Goal: Information Seeking & Learning: Learn about a topic

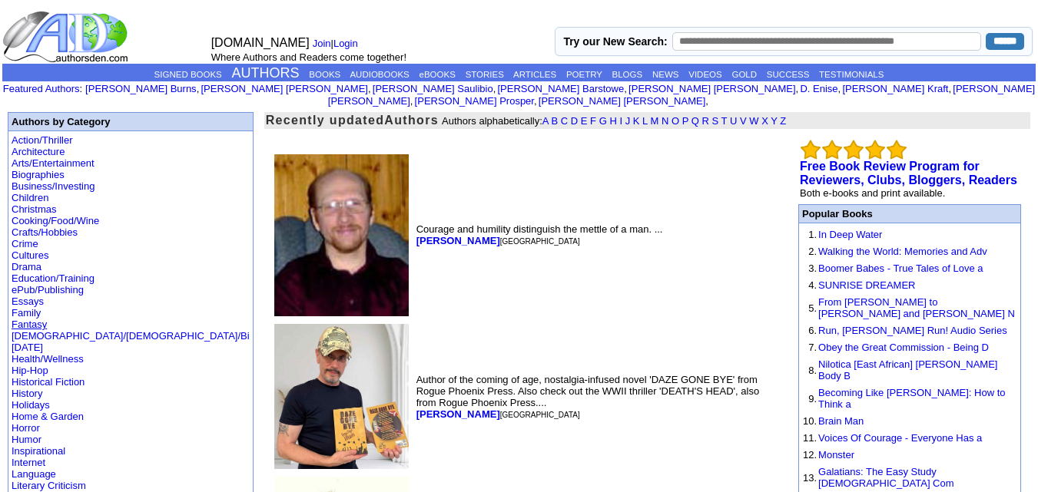
click at [25, 319] on link "Fantasy" at bounding box center [29, 325] width 35 height 12
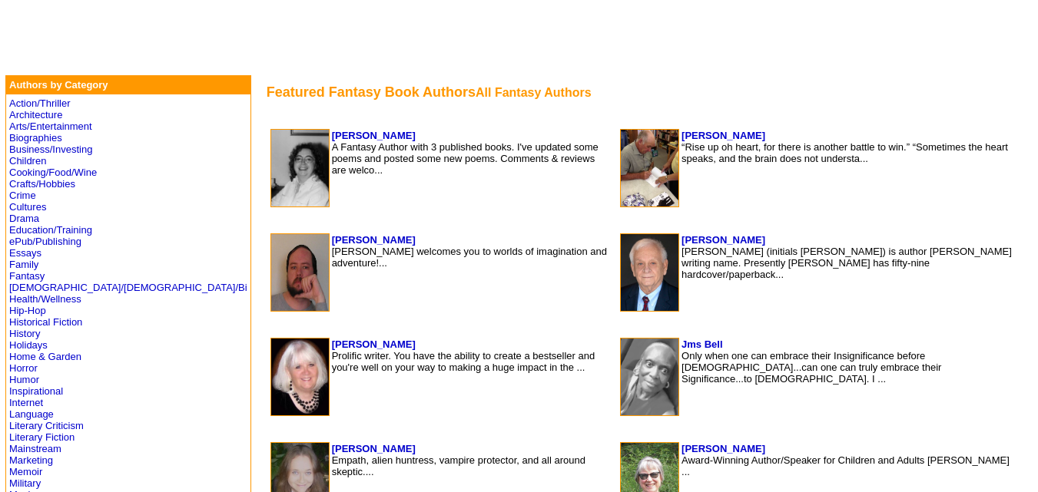
scroll to position [264, 0]
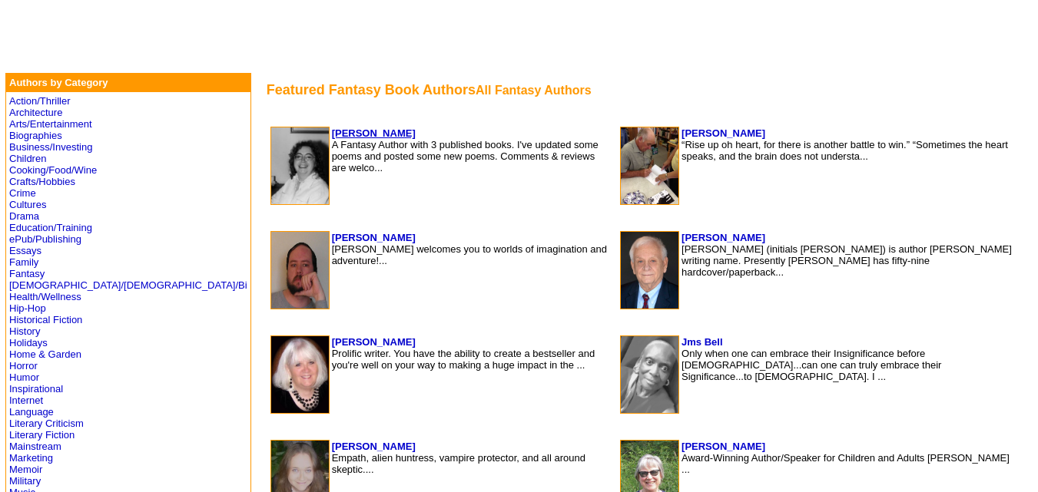
click at [332, 129] on b "[PERSON_NAME]" at bounding box center [374, 133] width 84 height 12
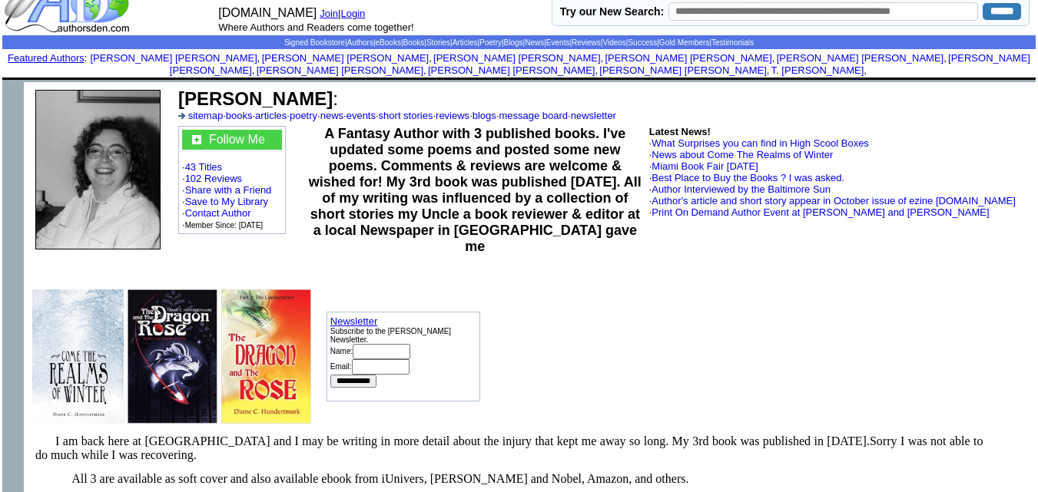
scroll to position [30, 0]
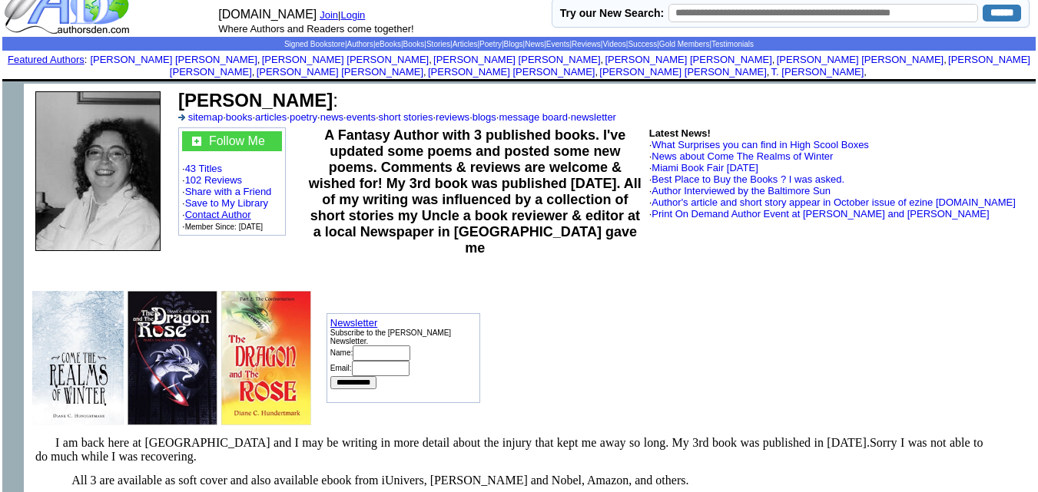
click at [220, 209] on link "Contact Author" at bounding box center [218, 215] width 66 height 12
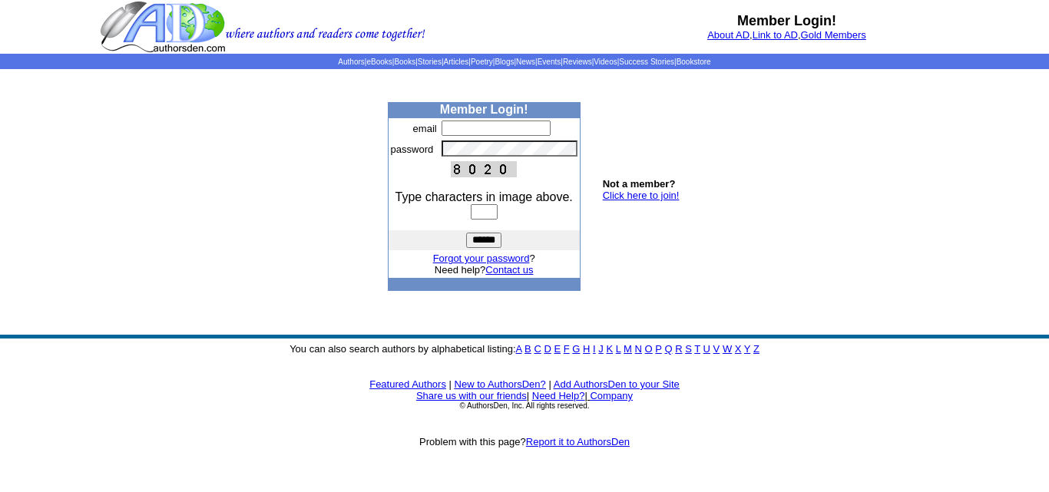
click at [643, 194] on link "Click here to join!" at bounding box center [641, 196] width 77 height 12
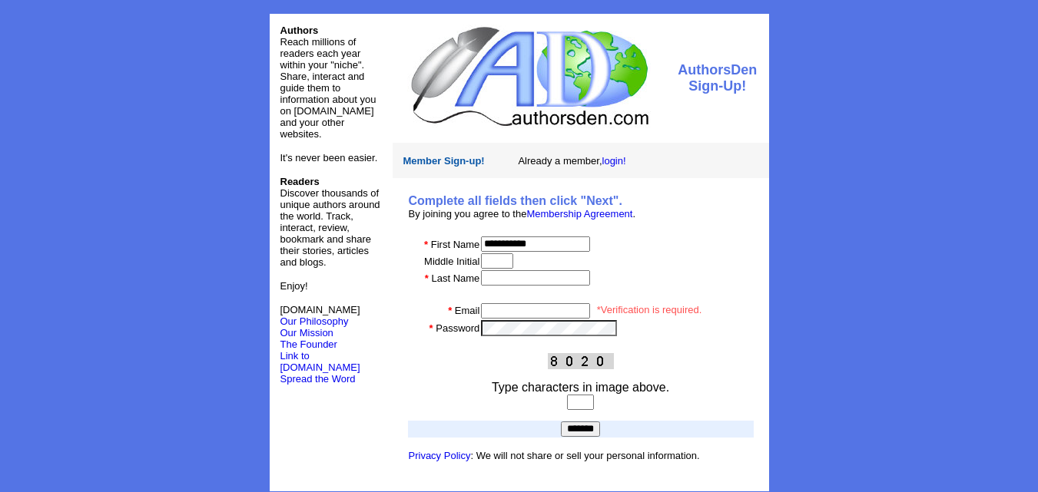
click at [516, 244] on input "**********" at bounding box center [535, 244] width 109 height 15
type input "*****"
click at [515, 268] on td at bounding box center [616, 261] width 273 height 17
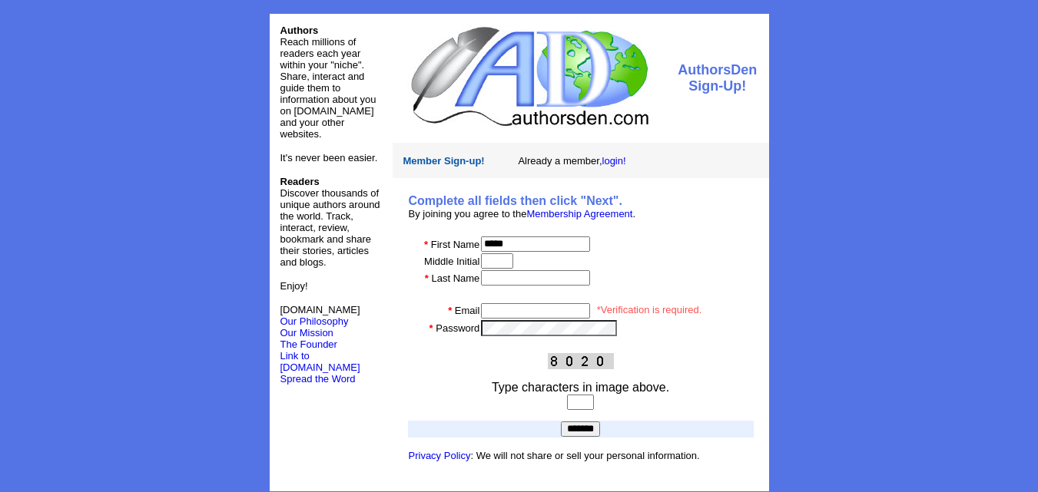
click at [503, 262] on input "text" at bounding box center [497, 260] width 32 height 15
type input "*****"
click at [505, 315] on input "email" at bounding box center [535, 310] width 109 height 15
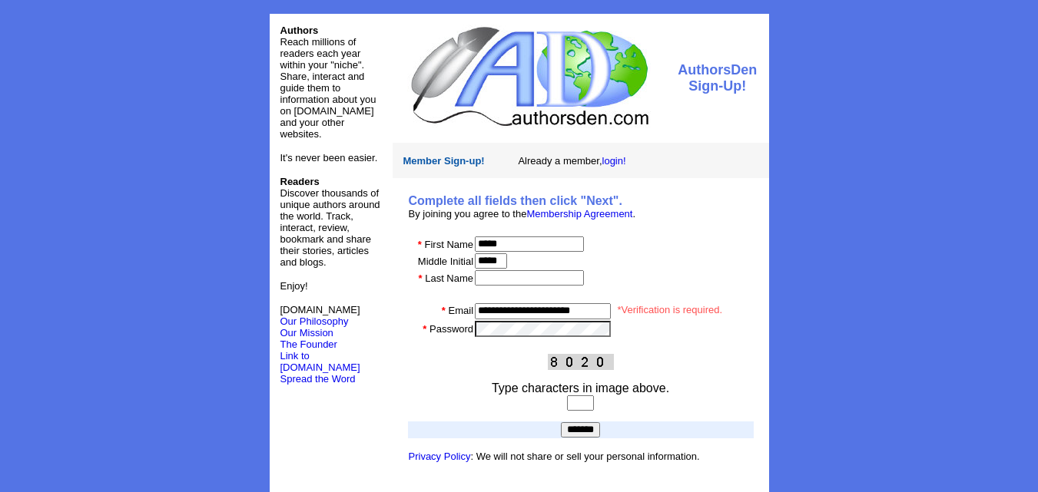
type input "**********"
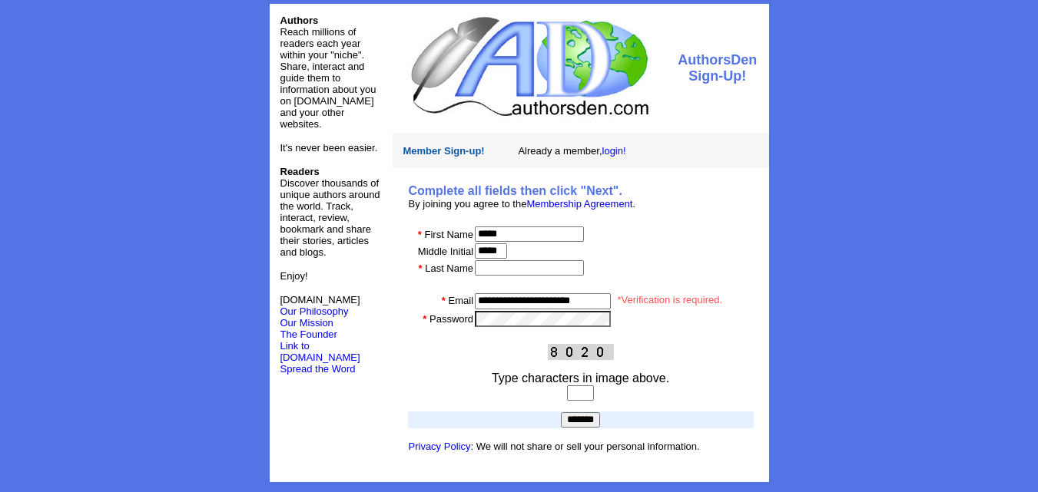
scroll to position [14, 0]
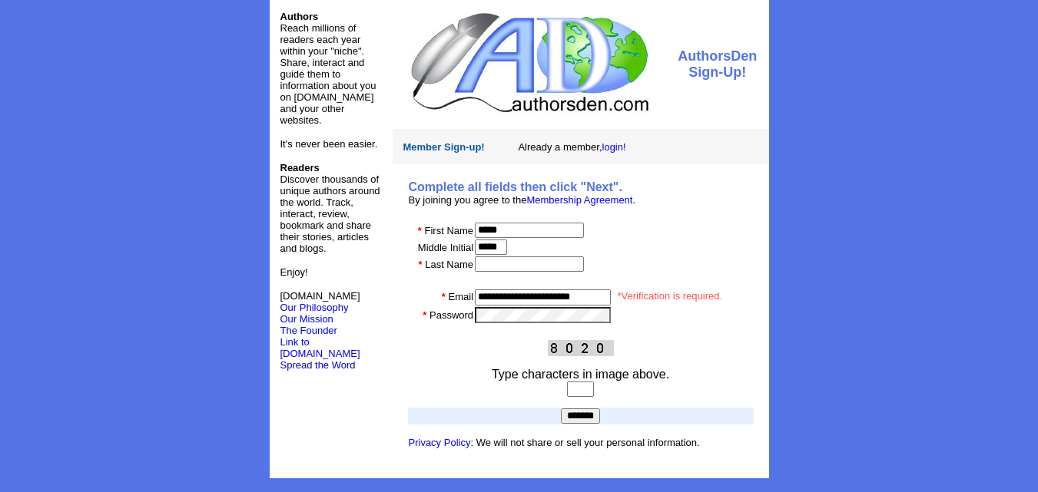
click at [567, 392] on input "text" at bounding box center [580, 389] width 27 height 15
type input "****"
click at [567, 414] on input "*******" at bounding box center [580, 416] width 39 height 15
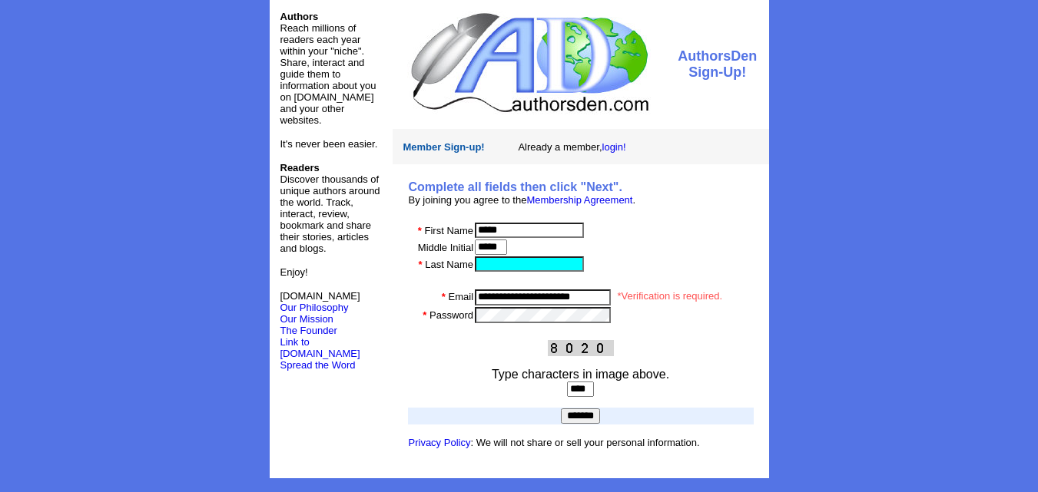
click at [571, 258] on input "text" at bounding box center [529, 264] width 109 height 15
type input "******"
click at [590, 412] on input "*******" at bounding box center [580, 416] width 39 height 15
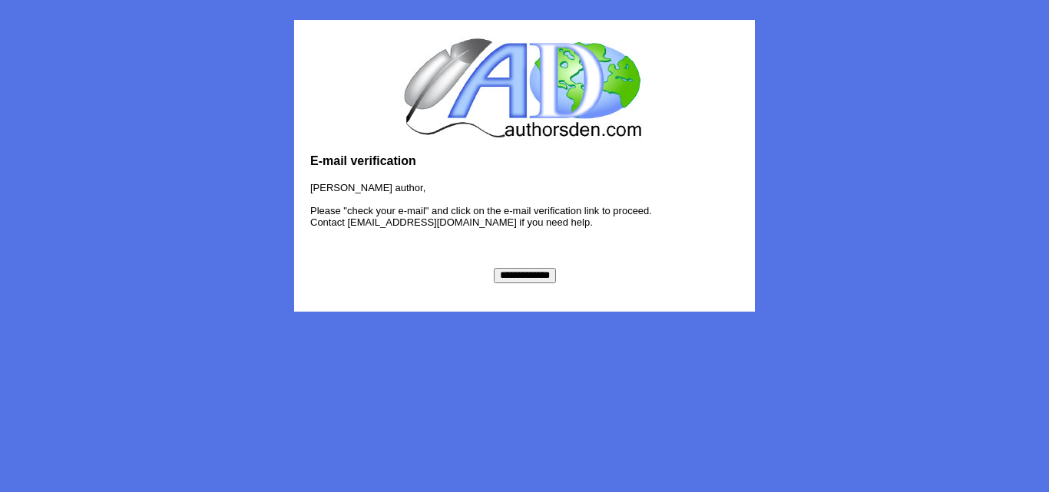
click at [530, 280] on input "**********" at bounding box center [525, 275] width 62 height 15
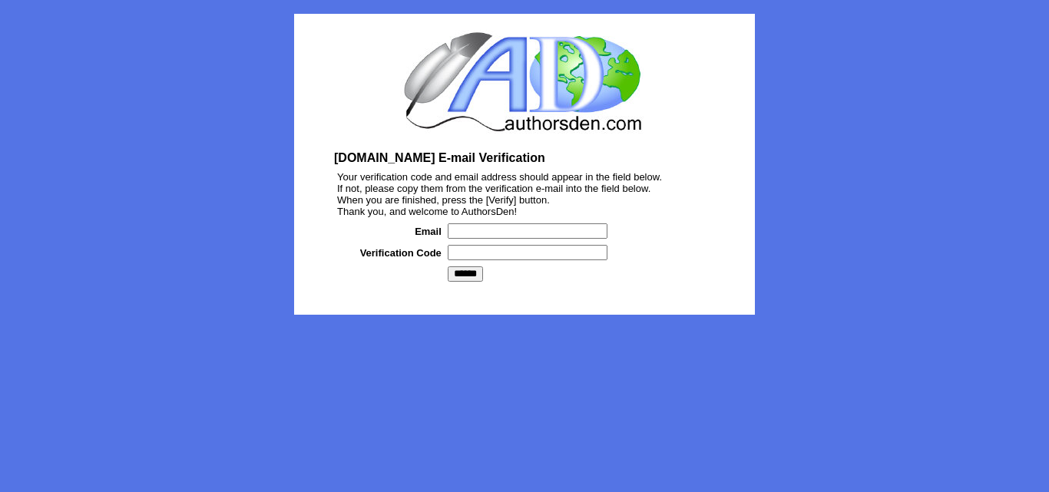
click at [507, 233] on input "text" at bounding box center [528, 230] width 160 height 15
type input "**********"
click at [525, 238] on input "**********" at bounding box center [528, 230] width 160 height 15
click at [525, 255] on input "text" at bounding box center [528, 252] width 160 height 15
paste input "*******"
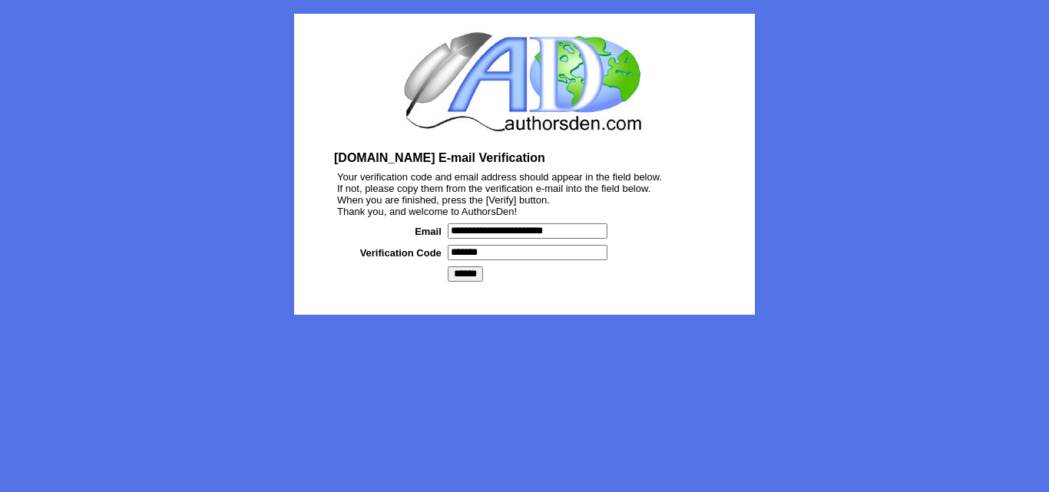
type input "*******"
click at [459, 277] on input "******" at bounding box center [465, 274] width 35 height 15
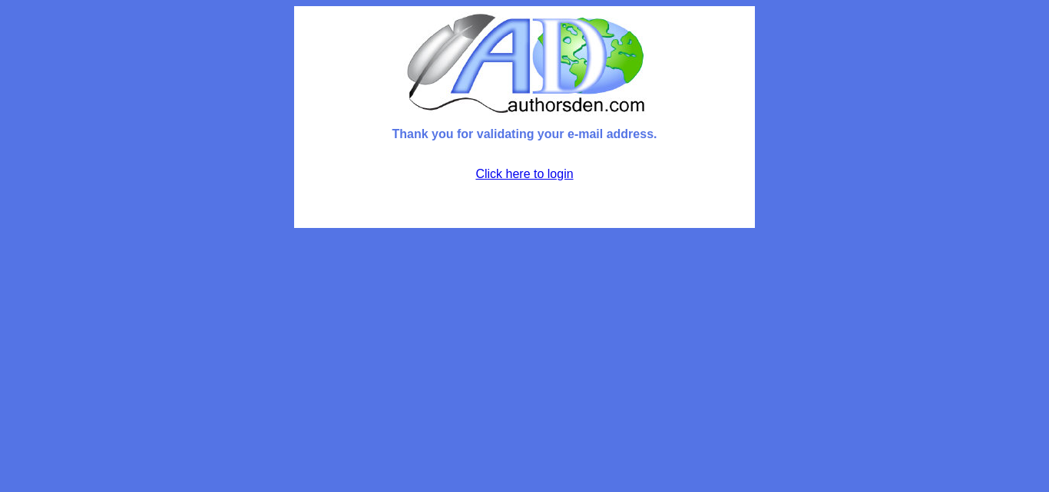
click at [526, 177] on link "Click here to login" at bounding box center [524, 173] width 98 height 13
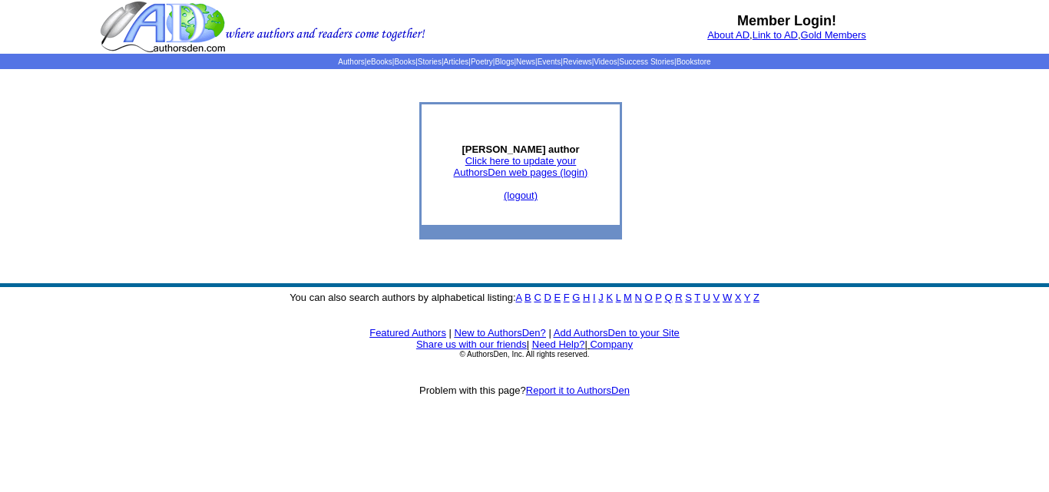
click at [579, 174] on link "Click here to update your AuthorsDen web pages (login)" at bounding box center [521, 166] width 134 height 23
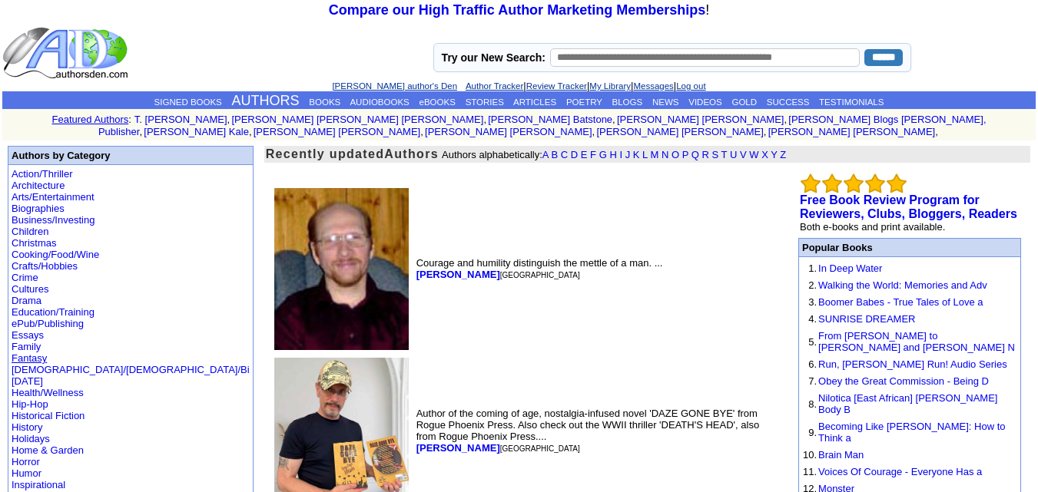
click at [36, 353] on link "Fantasy" at bounding box center [29, 359] width 35 height 12
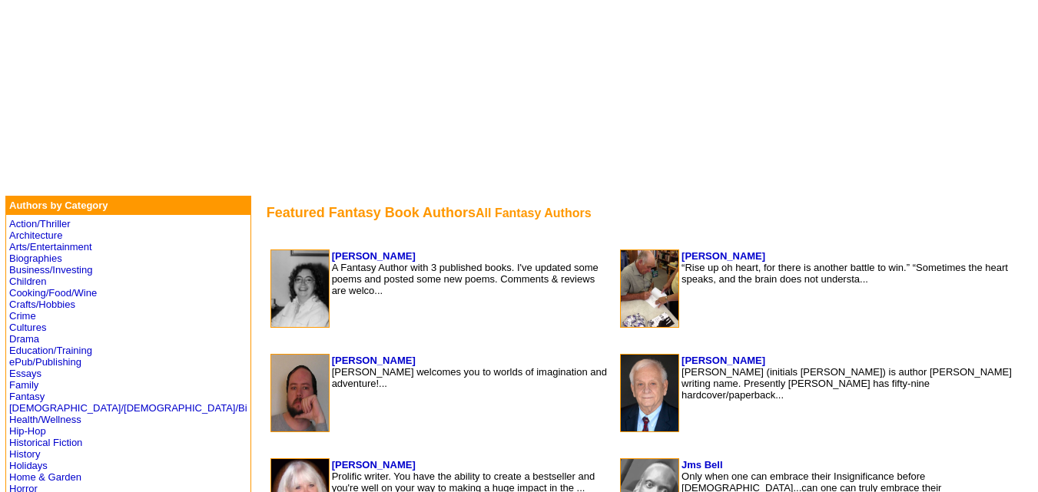
scroll to position [158, 0]
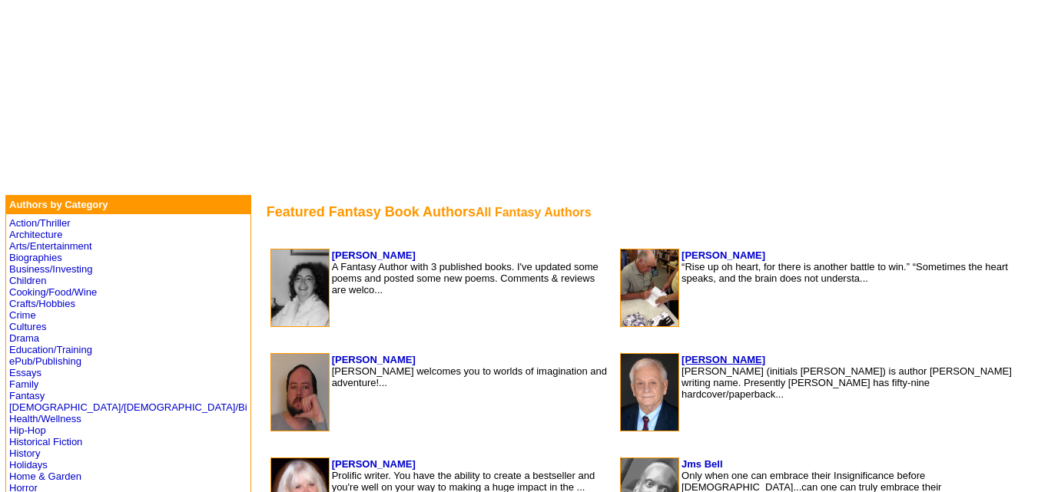
click at [681, 356] on b "Jay Dubya" at bounding box center [723, 360] width 84 height 12
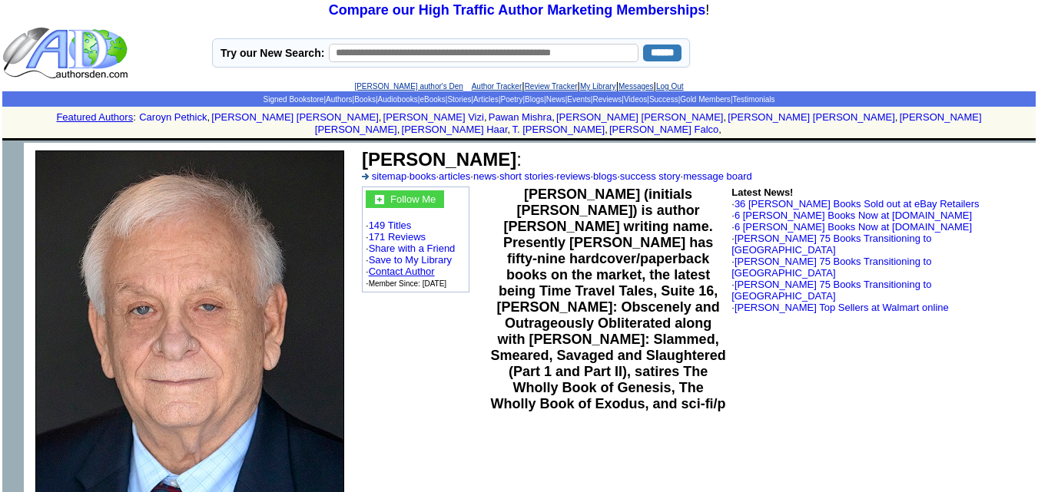
click at [406, 266] on link "Contact Author" at bounding box center [402, 272] width 66 height 12
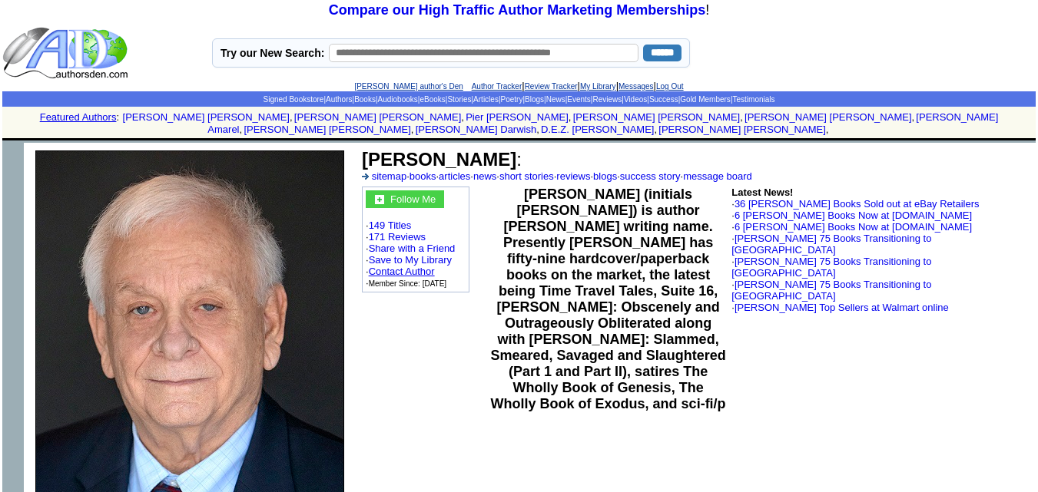
click at [422, 266] on link "Contact Author" at bounding box center [402, 272] width 66 height 12
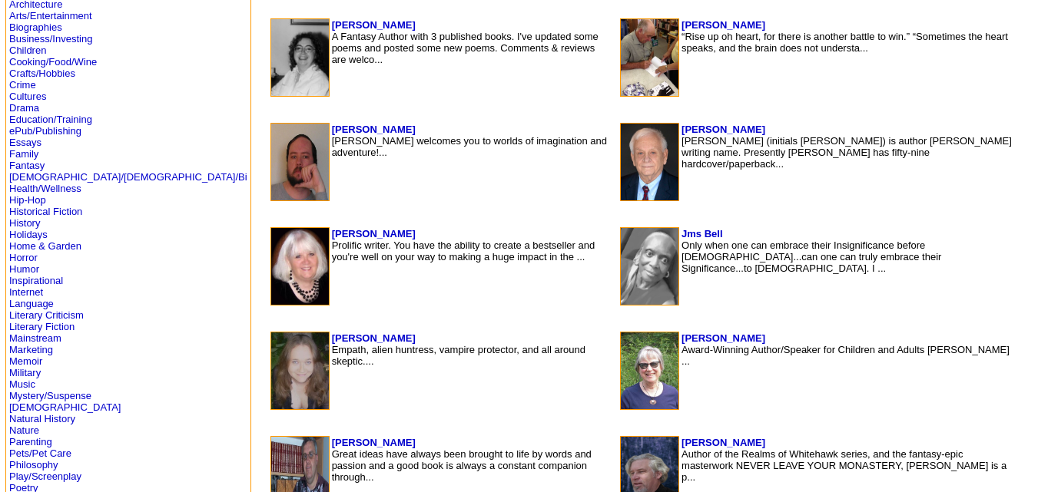
scroll to position [389, 0]
drag, startPoint x: 711, startPoint y: 127, endPoint x: 644, endPoint y: 127, distance: 67.6
click at [680, 127] on td "[PERSON_NAME] [PERSON_NAME] (initials [PERSON_NAME]) is author [PERSON_NAME] wr…" at bounding box center [846, 162] width 333 height 78
copy b "[PERSON_NAME]"
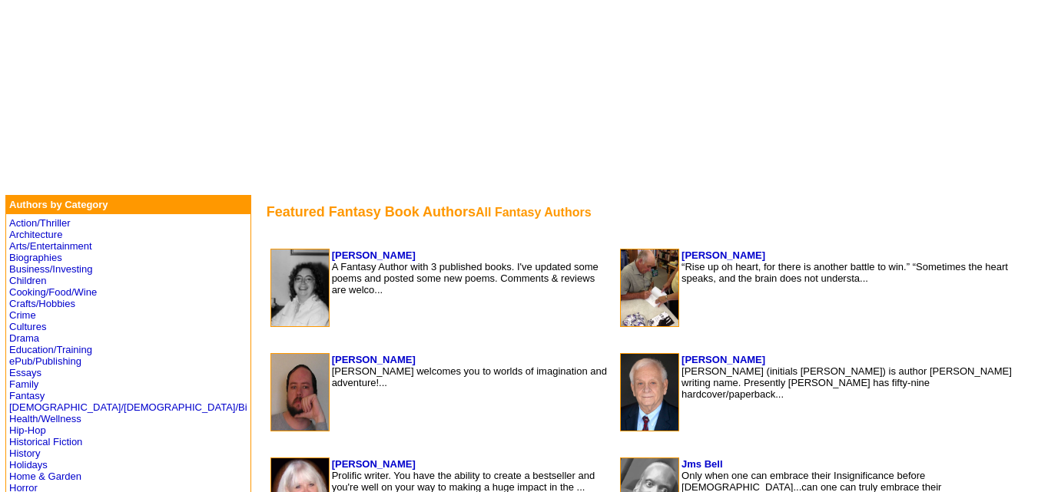
click at [738, 240] on td at bounding box center [642, 236] width 750 height 18
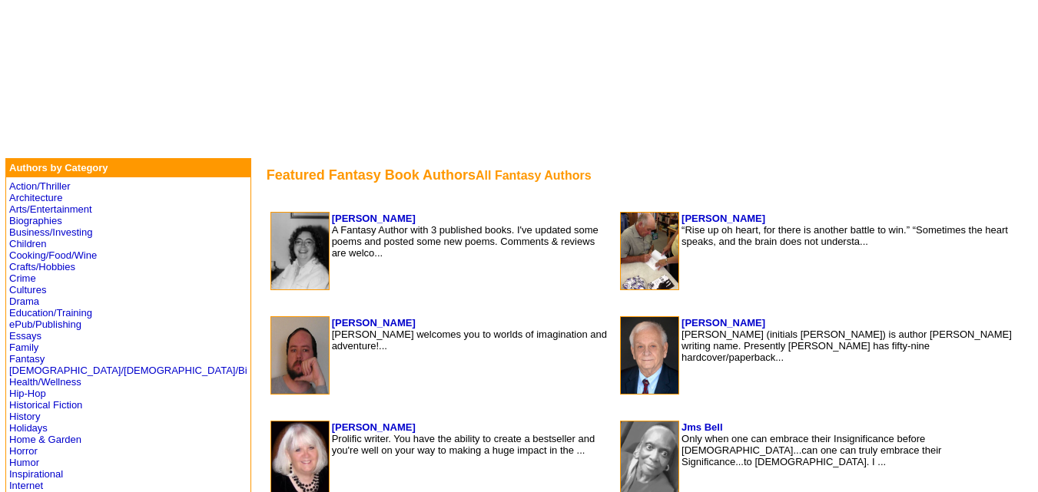
scroll to position [233, 0]
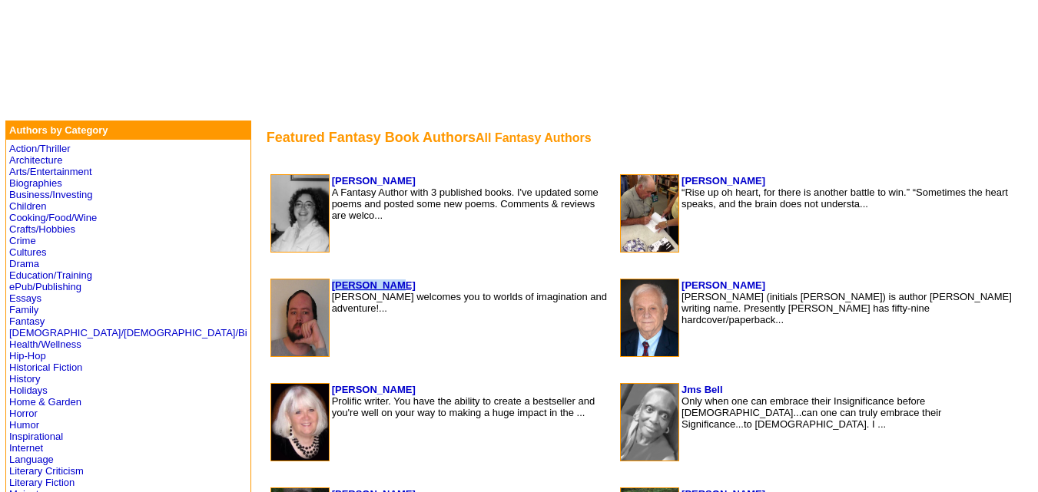
drag, startPoint x: 293, startPoint y: 283, endPoint x: 226, endPoint y: 287, distance: 67.0
click at [331, 287] on td "[PERSON_NAME] [PERSON_NAME] welcomes you to worlds of imagination and adventure…" at bounding box center [471, 318] width 281 height 78
copy b "Todd Cheney"
click at [426, 346] on td "Todd Cheney Todd Cheney welcomes you to worlds of imagination and adventure!..." at bounding box center [471, 318] width 281 height 78
drag, startPoint x: 342, startPoint y: 184, endPoint x: 227, endPoint y: 179, distance: 115.3
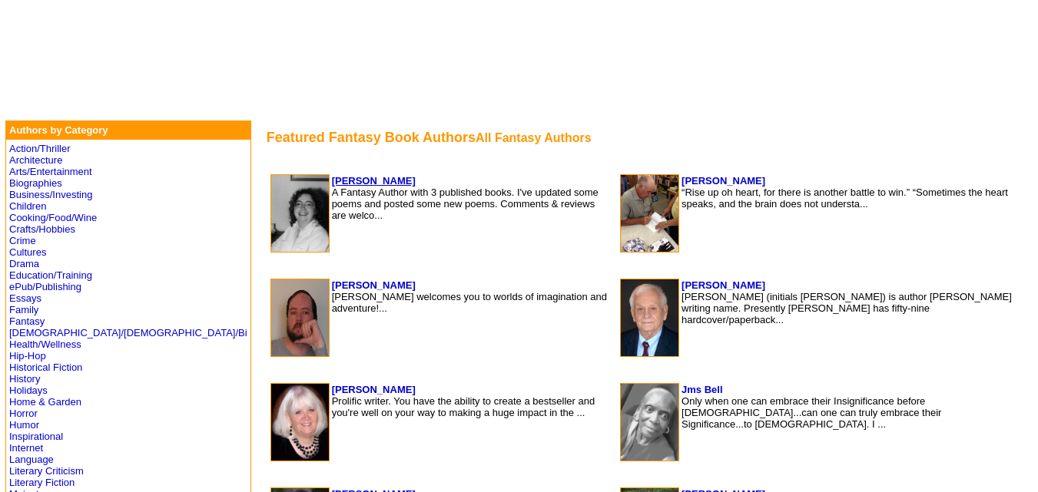
click at [331, 179] on td "Diane Hundertmark A Fantasy Author with 3 published books. I've updated some po…" at bounding box center [471, 213] width 281 height 78
copy b "[PERSON_NAME]"
click at [689, 184] on td "T. Cline “Rise up oh heart, for there is another battle to win.” “Sometimes the…" at bounding box center [846, 213] width 333 height 78
drag, startPoint x: 688, startPoint y: 178, endPoint x: 645, endPoint y: 176, distance: 43.1
click at [680, 176] on td "T. Cline “Rise up oh heart, for there is another battle to win.” “Sometimes the…" at bounding box center [846, 213] width 333 height 78
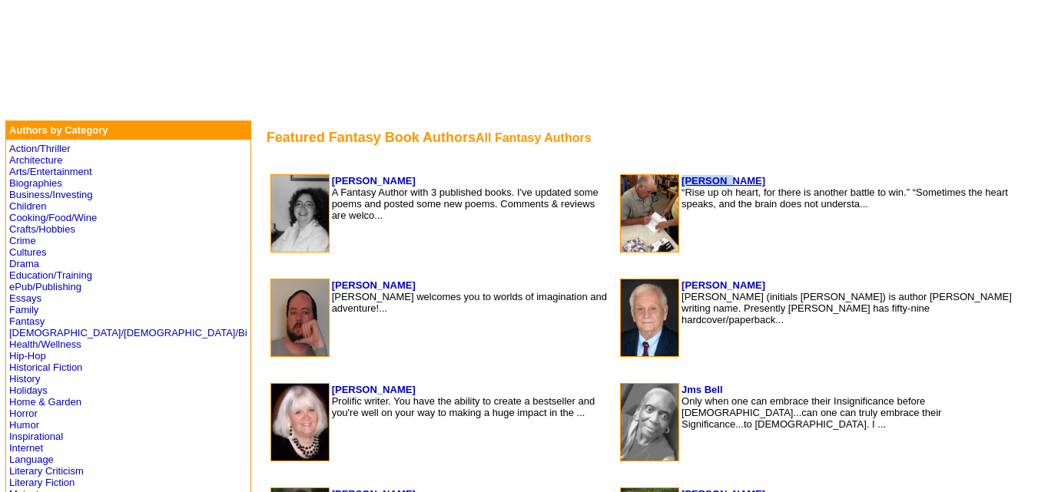
copy b "[PERSON_NAME]"
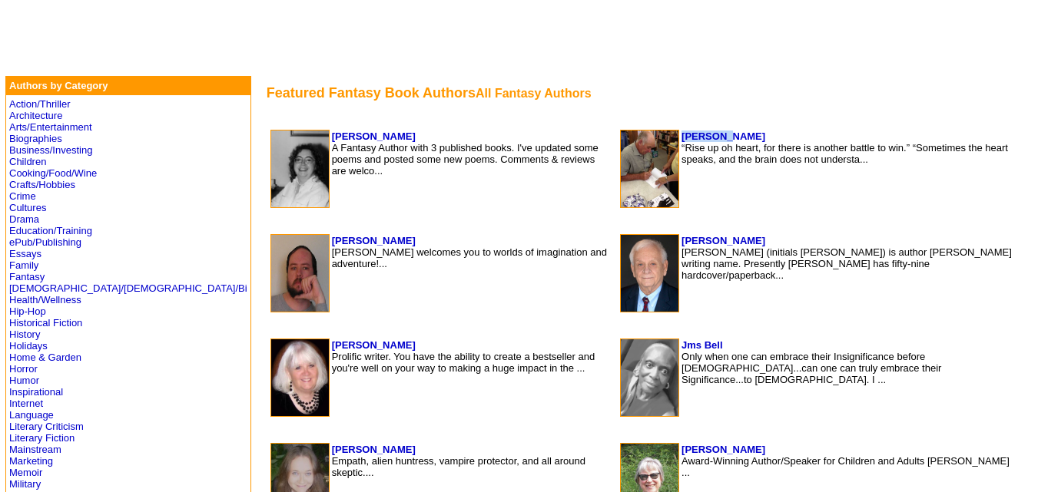
scroll to position [280, 0]
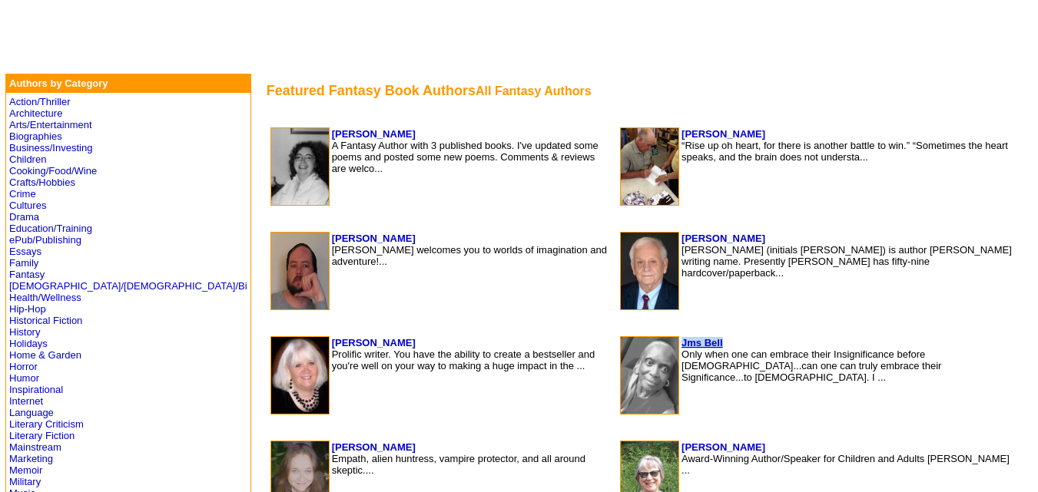
drag, startPoint x: 699, startPoint y: 339, endPoint x: 644, endPoint y: 346, distance: 55.1
click at [680, 346] on td "Jms Bell Only when one can embrace their Insignificance before God...can one ca…" at bounding box center [846, 375] width 333 height 78
copy b "Jms Bell"
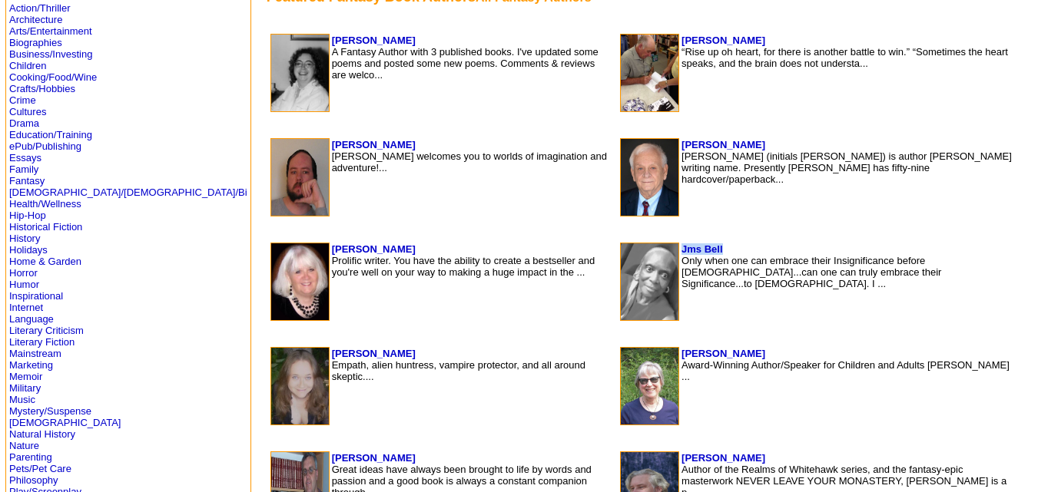
scroll to position [403, 0]
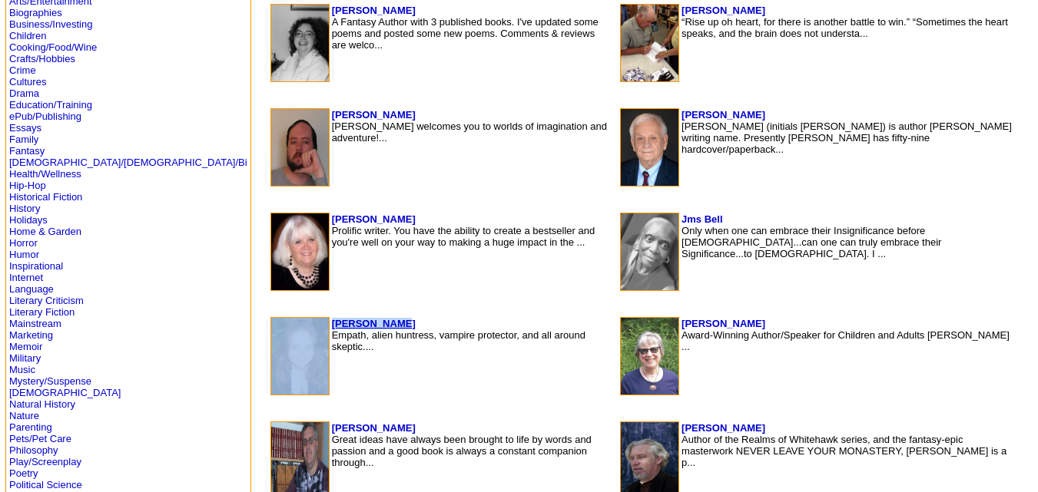
drag, startPoint x: 294, startPoint y: 313, endPoint x: 283, endPoint y: 322, distance: 14.3
click at [283, 322] on td "Elise Davies Empath, alien huntress, vampire protector, and all around skeptic.…" at bounding box center [441, 356] width 349 height 86
click at [332, 322] on b "[PERSON_NAME]" at bounding box center [374, 324] width 84 height 12
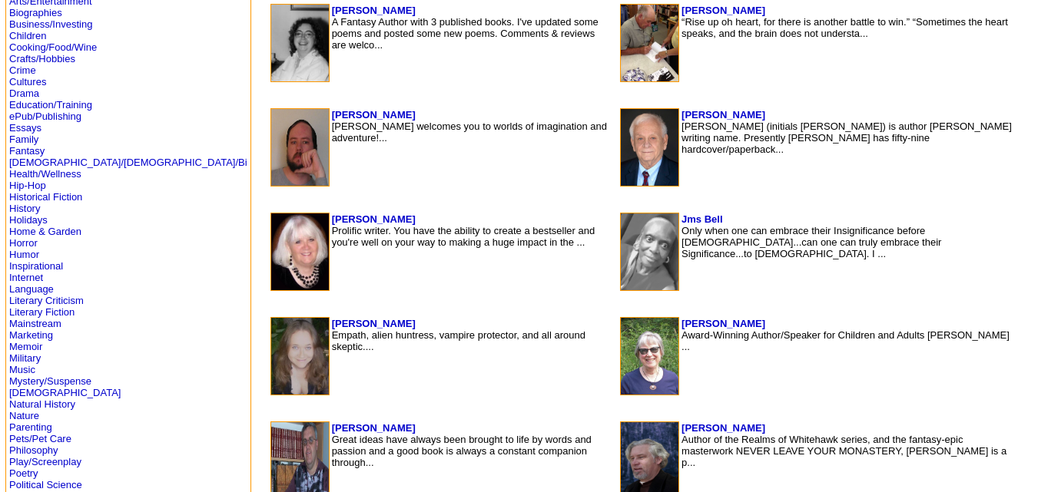
scroll to position [403, 0]
drag, startPoint x: 747, startPoint y: 328, endPoint x: 644, endPoint y: 324, distance: 103.0
click at [680, 324] on td "[PERSON_NAME] Award-Winning Author/Speaker for Children and Adults [PERSON_NAME…" at bounding box center [846, 356] width 333 height 78
copy b "[PERSON_NAME]"
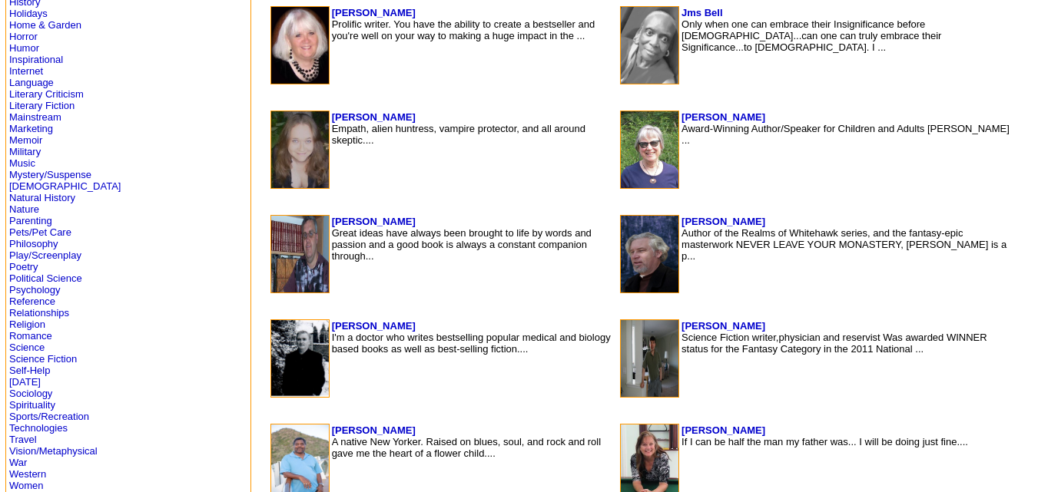
scroll to position [611, 0]
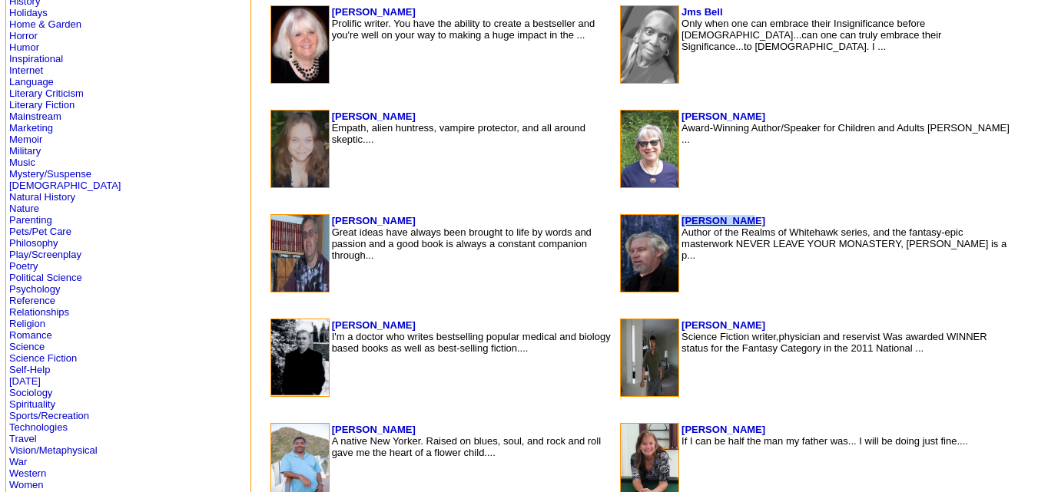
drag, startPoint x: 695, startPoint y: 216, endPoint x: 644, endPoint y: 224, distance: 52.1
click at [680, 224] on td "[PERSON_NAME] Author of the Realms of Whitehawk series, and the fantasy-epic ma…" at bounding box center [846, 253] width 333 height 78
copy b "[PERSON_NAME]"
click at [717, 323] on td "[PERSON_NAME] Science Fiction writer,physician and reservist Was awarded WINNER…" at bounding box center [846, 358] width 333 height 78
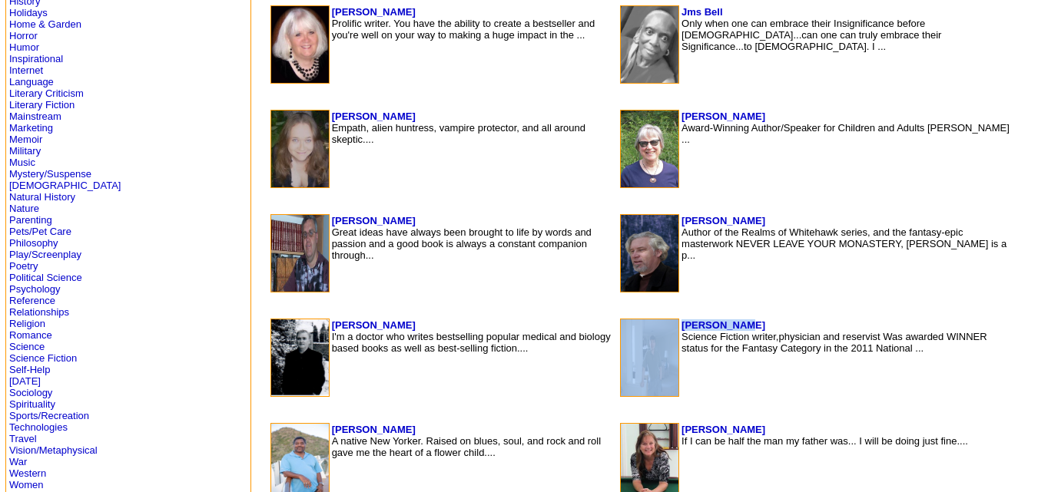
drag, startPoint x: 717, startPoint y: 323, endPoint x: 641, endPoint y: 332, distance: 77.4
click at [641, 332] on tr "[PERSON_NAME] Science Fiction writer,physician and reservist Was awarded WINNER…" at bounding box center [816, 358] width 393 height 78
copy tr "[PERSON_NAME]"
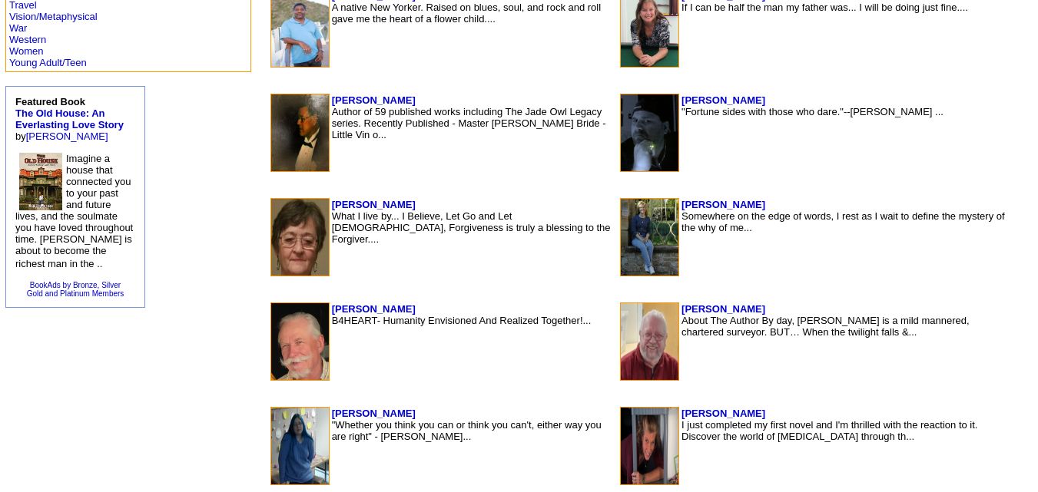
scroll to position [1053, 0]
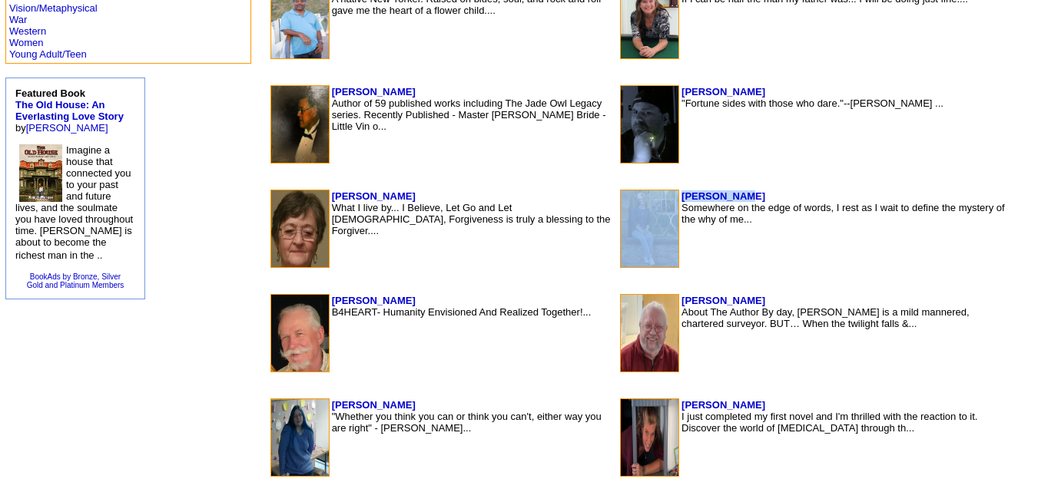
drag, startPoint x: 710, startPoint y: 199, endPoint x: 640, endPoint y: 205, distance: 70.2
click at [640, 205] on tr "[PERSON_NAME] Somewhere on the edge of words, I rest as I wait to define the my…" at bounding box center [816, 229] width 393 height 78
copy tr "[PERSON_NAME]"
